Goal: Information Seeking & Learning: Check status

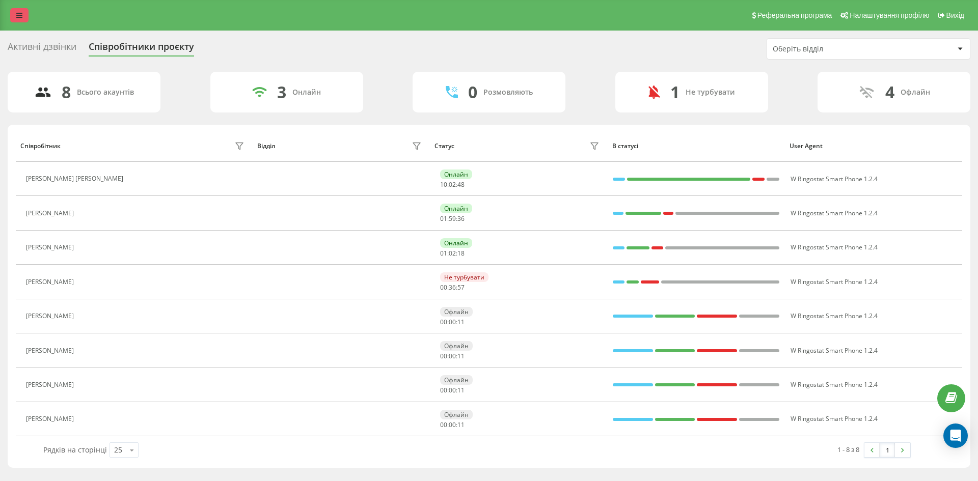
click at [14, 17] on link at bounding box center [19, 15] width 18 height 14
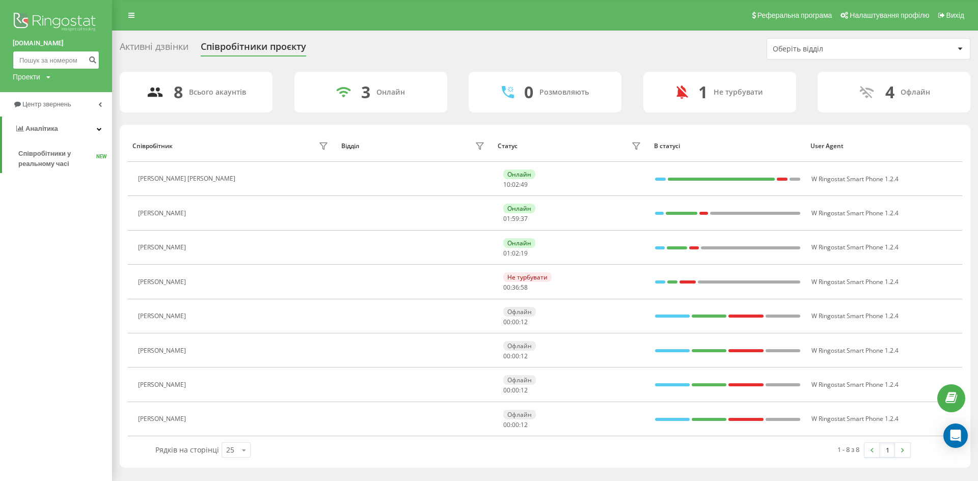
click at [33, 61] on input at bounding box center [56, 60] width 87 height 18
paste input "[PHONE_NUMBER]"
click at [69, 58] on input "[PHONE_NUMBER]" at bounding box center [56, 60] width 87 height 18
type input "380974772216"
